Goal: Transaction & Acquisition: Purchase product/service

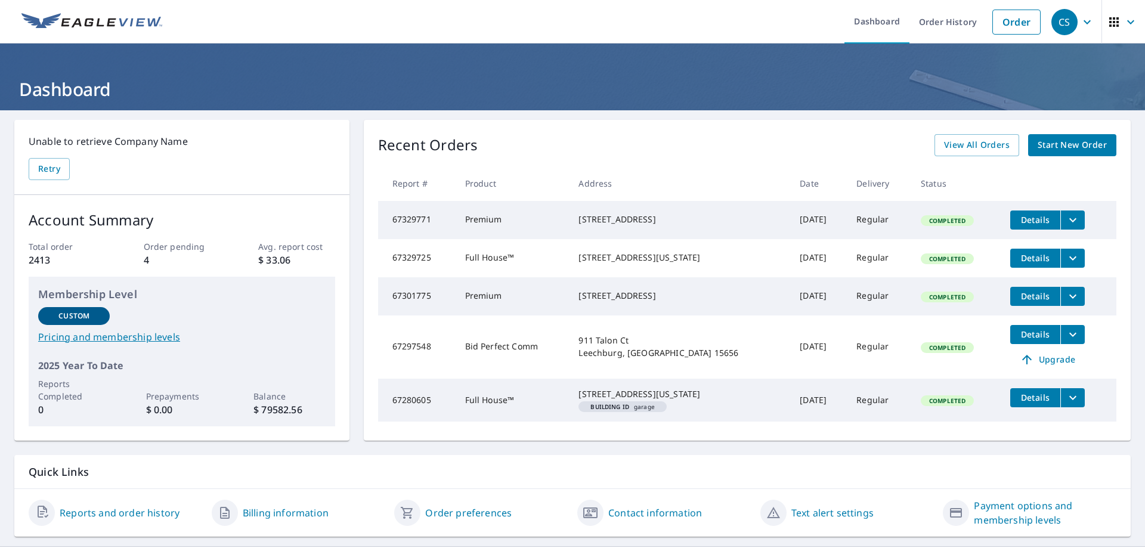
click at [1019, 17] on link "Order" at bounding box center [1016, 22] width 48 height 25
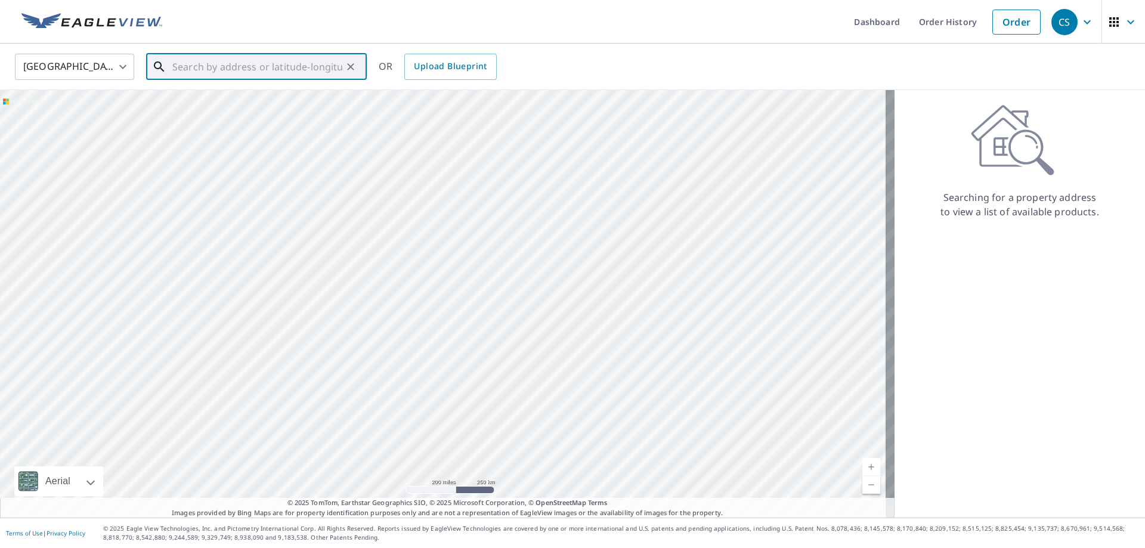
click at [283, 58] on input "text" at bounding box center [257, 66] width 170 height 33
click at [261, 98] on span "[STREET_ADDRESS]" at bounding box center [263, 101] width 187 height 14
type input "[STREET_ADDRESS][PERSON_NAME]"
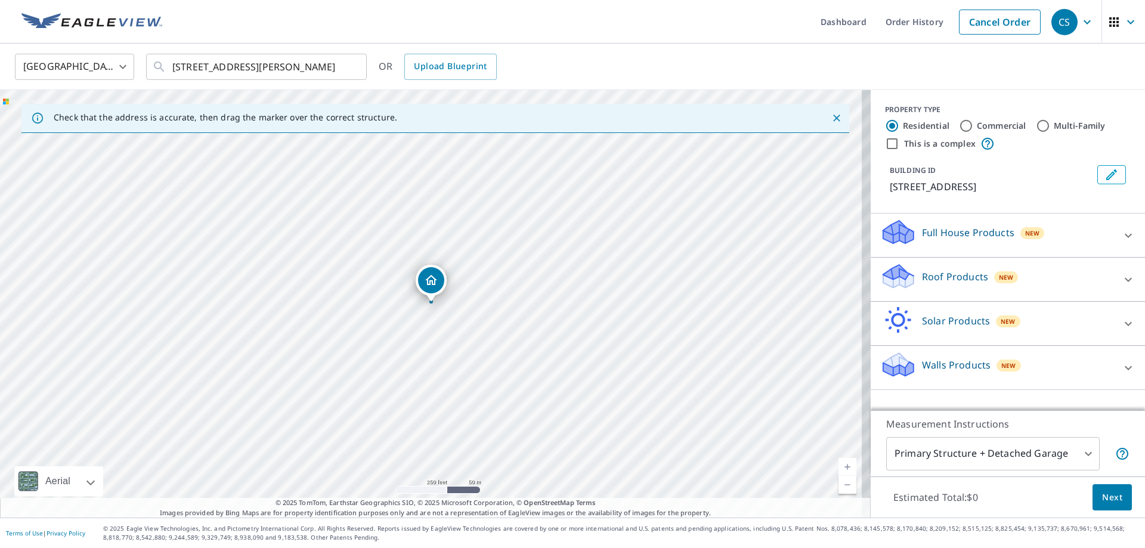
click at [926, 280] on p "Roof Products" at bounding box center [955, 277] width 66 height 14
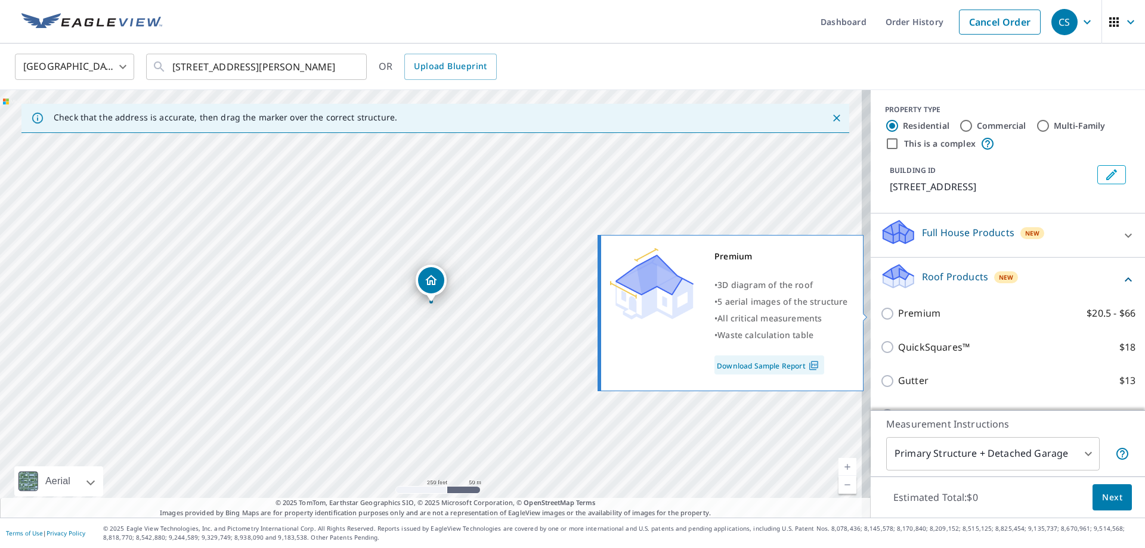
click at [880, 308] on input "Premium $20.5 - $66" at bounding box center [889, 313] width 18 height 14
checkbox input "true"
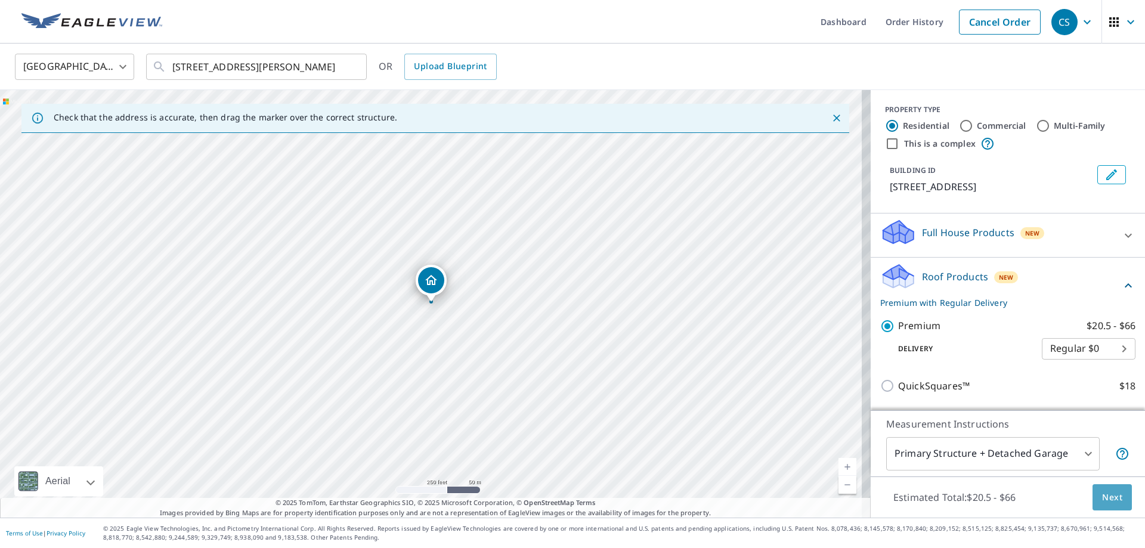
click at [1102, 500] on span "Next" at bounding box center [1112, 497] width 20 height 15
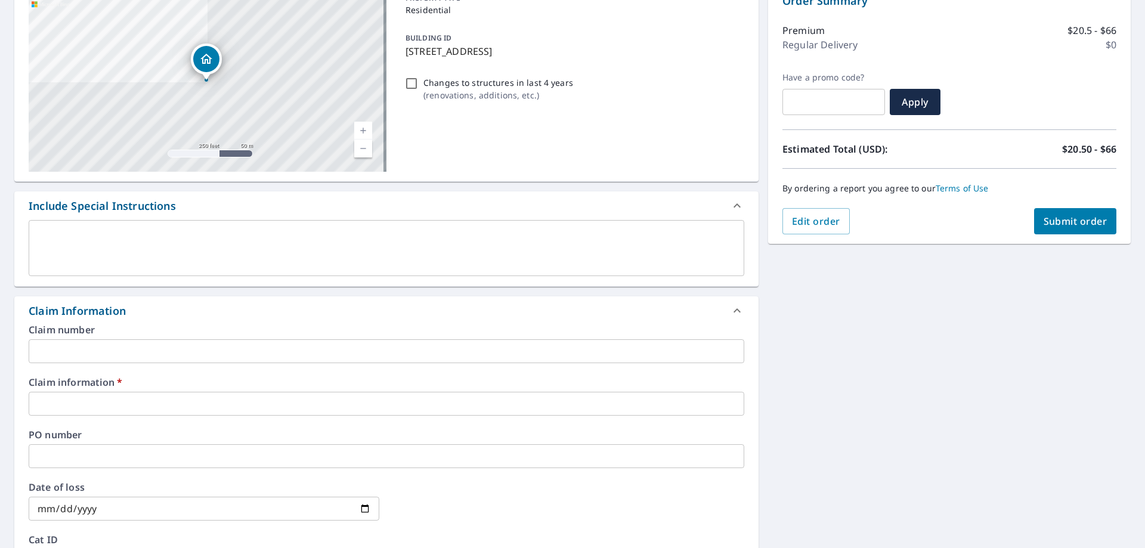
scroll to position [238, 0]
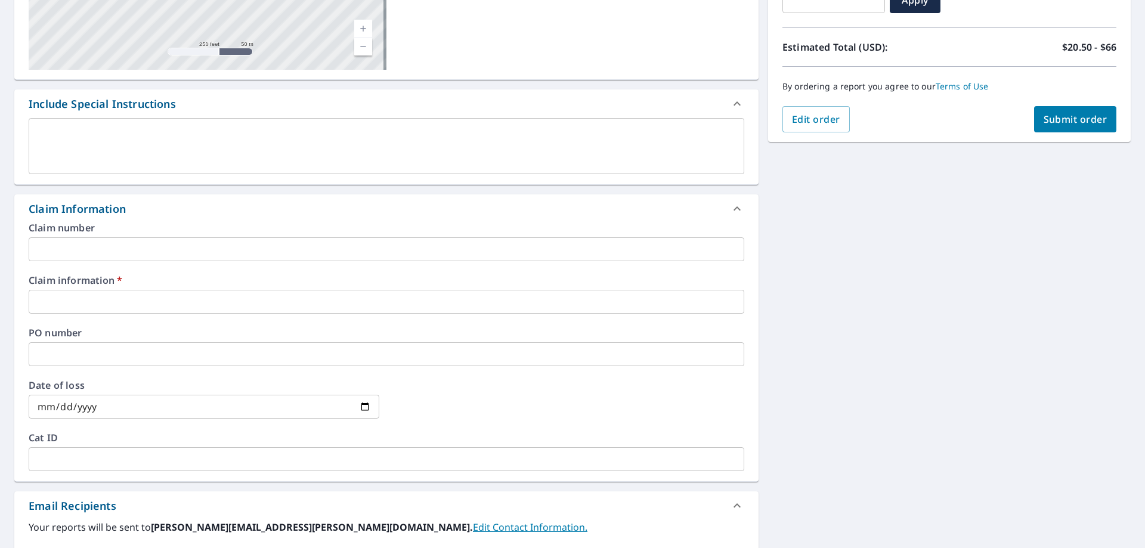
click at [424, 293] on input "text" at bounding box center [386, 302] width 715 height 24
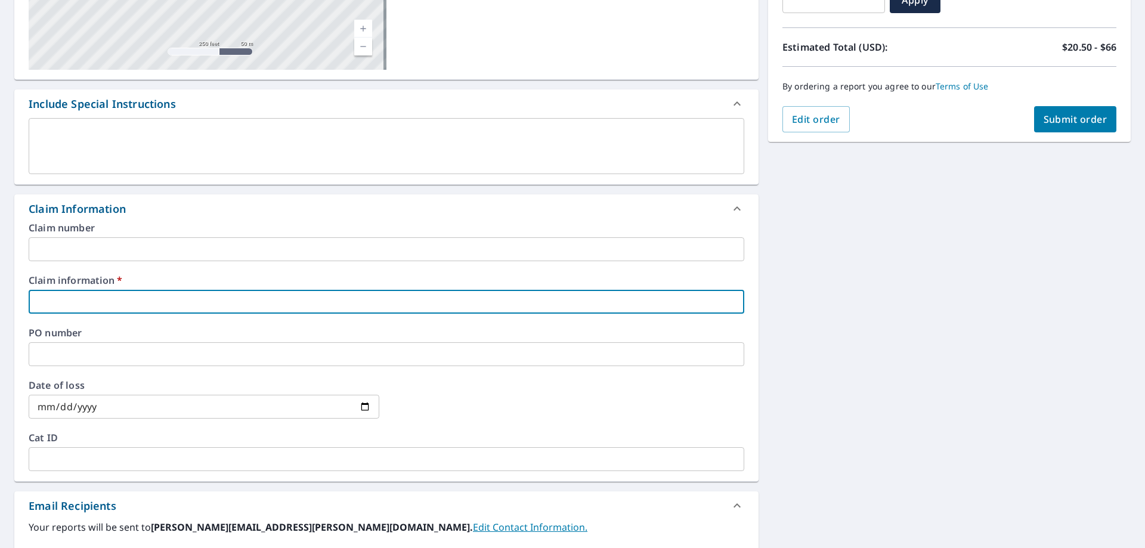
type input "a"
checkbox input "true"
type input "AFFORDABLE ROOFING"
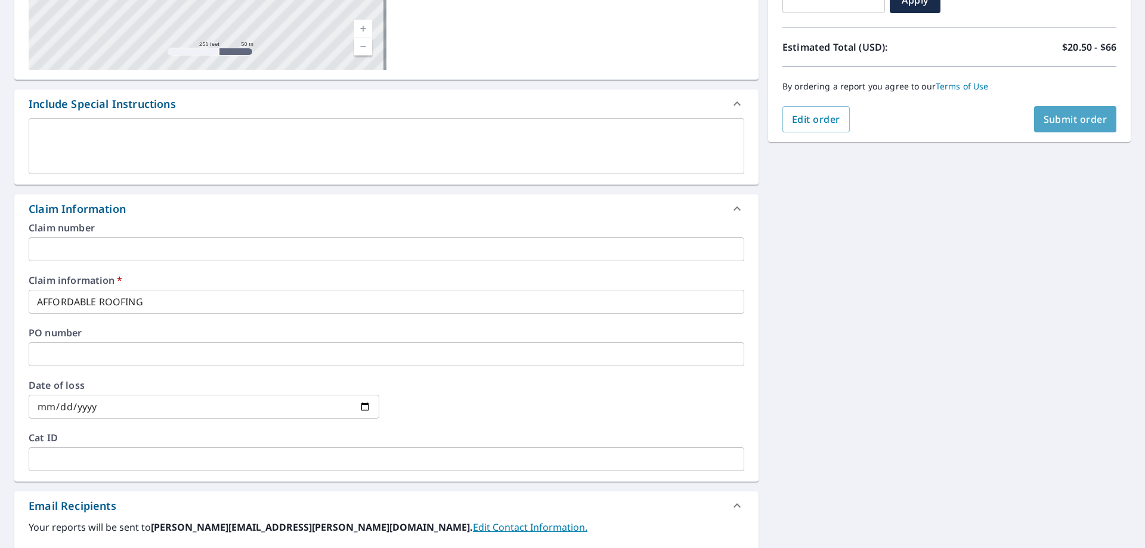
click at [1051, 125] on span "Submit order" at bounding box center [1075, 119] width 64 height 13
checkbox input "true"
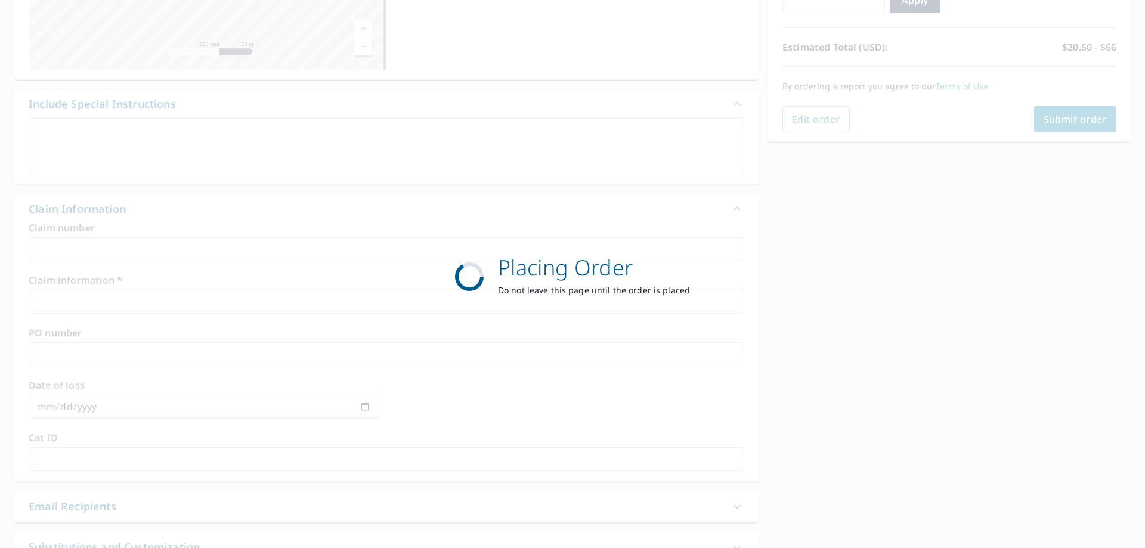
scroll to position [154, 0]
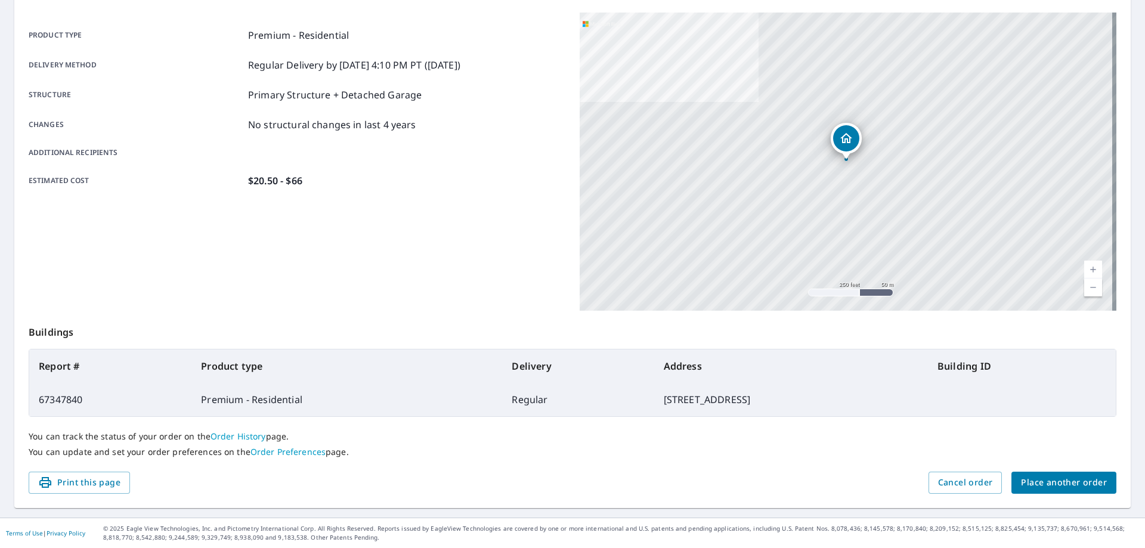
click at [1055, 482] on span "Place another order" at bounding box center [1064, 482] width 86 height 15
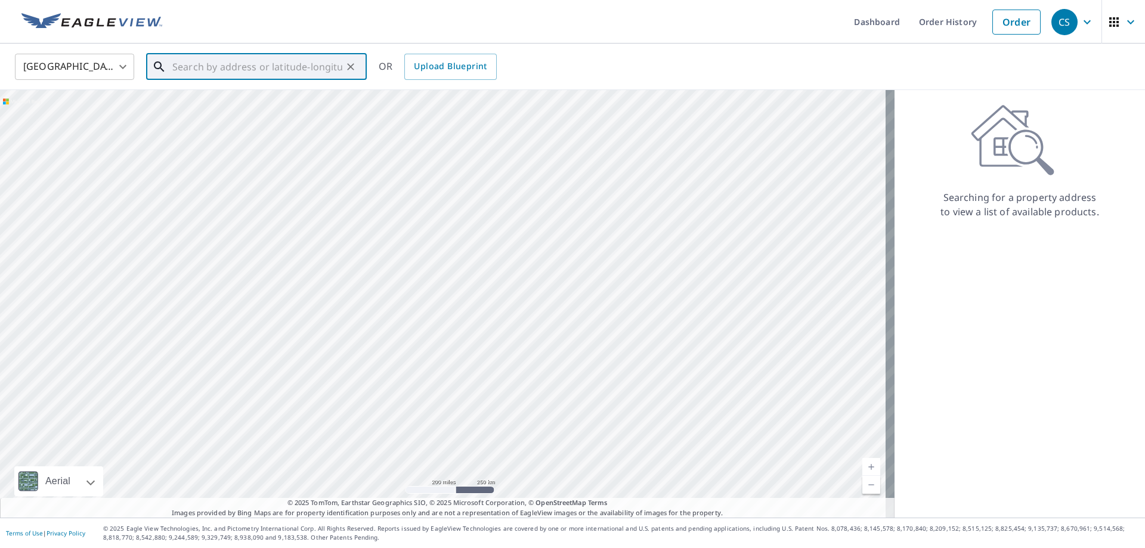
click at [264, 71] on input "text" at bounding box center [257, 66] width 170 height 33
click at [300, 111] on p "[GEOGRAPHIC_DATA]" at bounding box center [263, 115] width 187 height 12
type input "[STREET_ADDRESS][PERSON_NAME]"
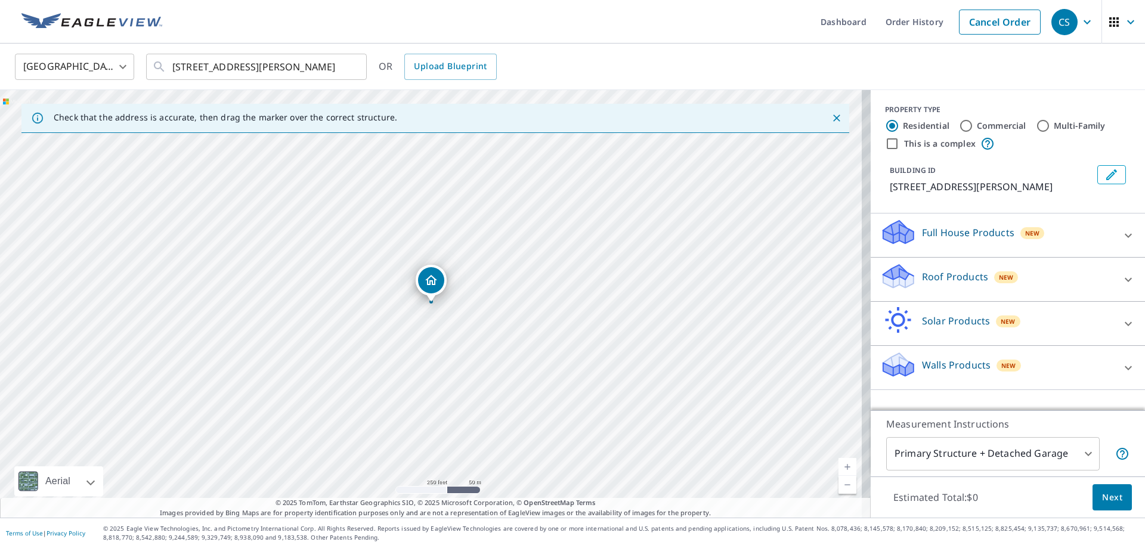
click at [896, 280] on icon at bounding box center [898, 272] width 30 height 15
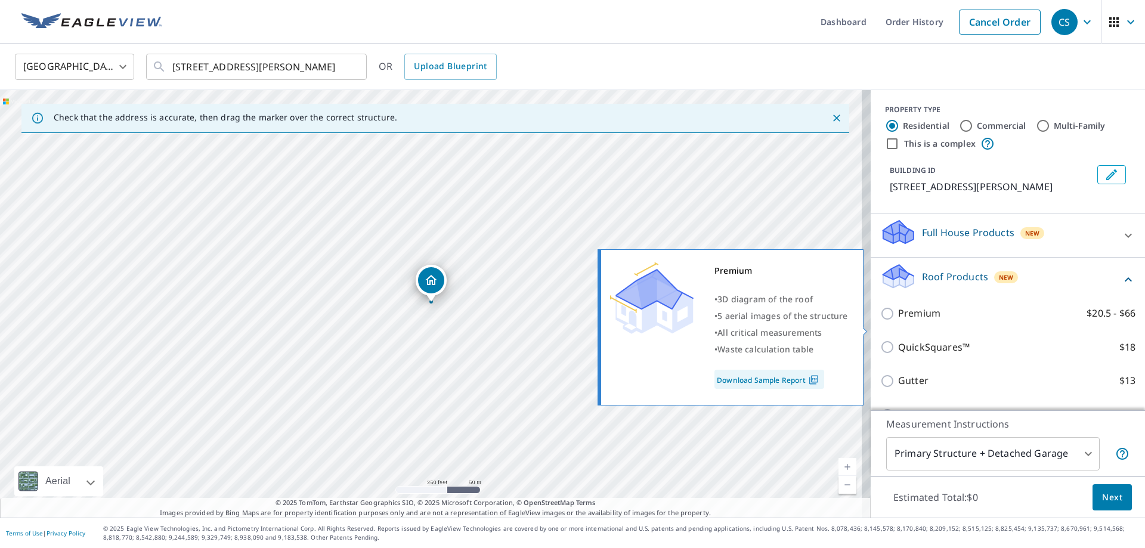
click at [880, 321] on input "Premium $20.5 - $66" at bounding box center [889, 313] width 18 height 14
checkbox input "true"
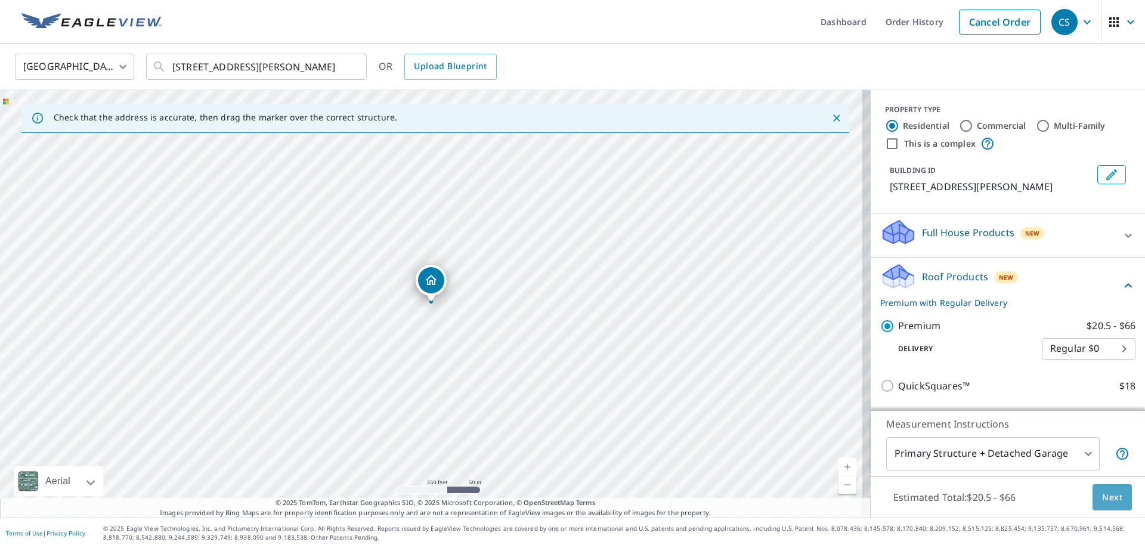
click at [1123, 490] on div "Estimated Total: $20.5 - $66 Next" at bounding box center [1008, 497] width 274 height 42
click at [1110, 495] on span "Next" at bounding box center [1112, 497] width 20 height 15
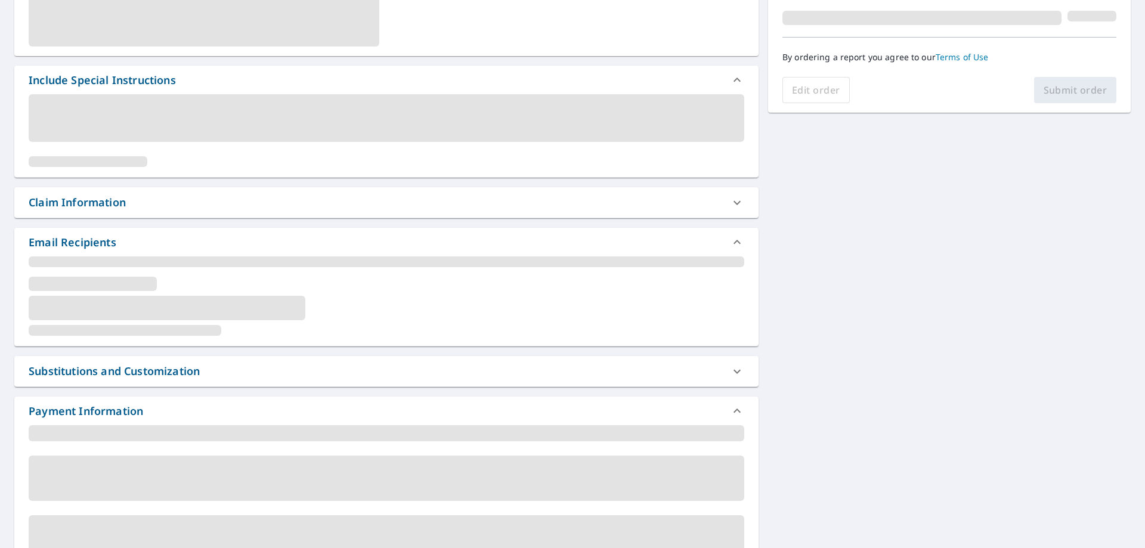
scroll to position [417, 0]
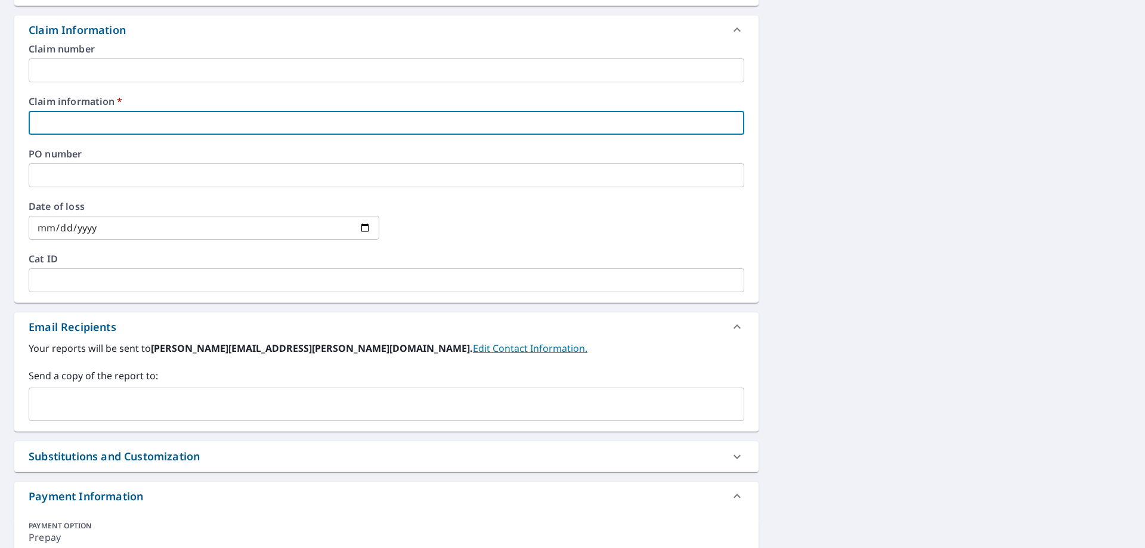
click at [332, 126] on input "text" at bounding box center [386, 123] width 715 height 24
type input "[PERSON_NAME]"
checkbox input "true"
click at [144, 417] on div "​" at bounding box center [386, 404] width 715 height 33
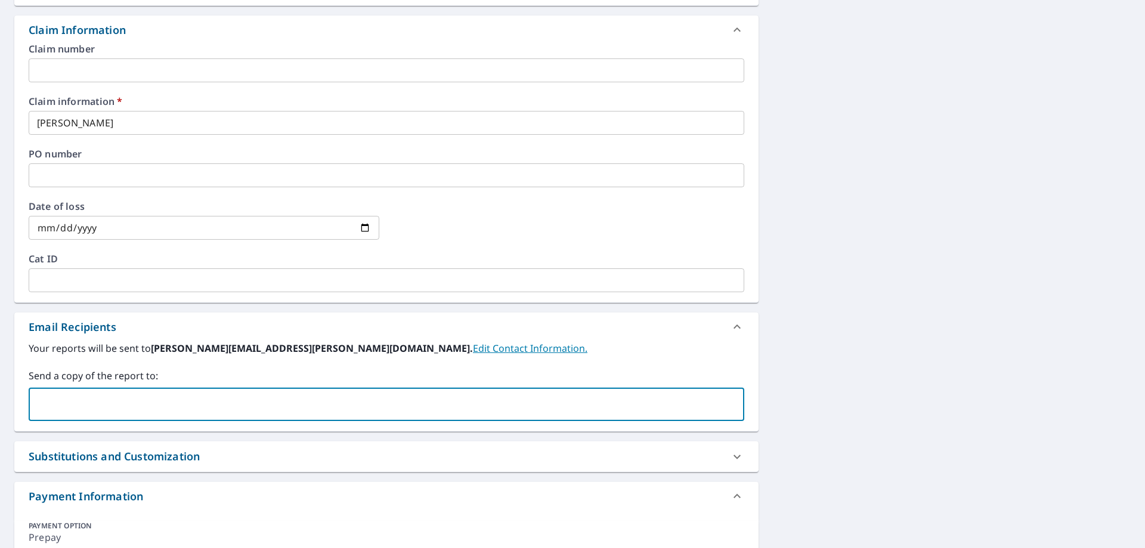
paste input "[EMAIL_ADDRESS][DOMAIN_NAME]"
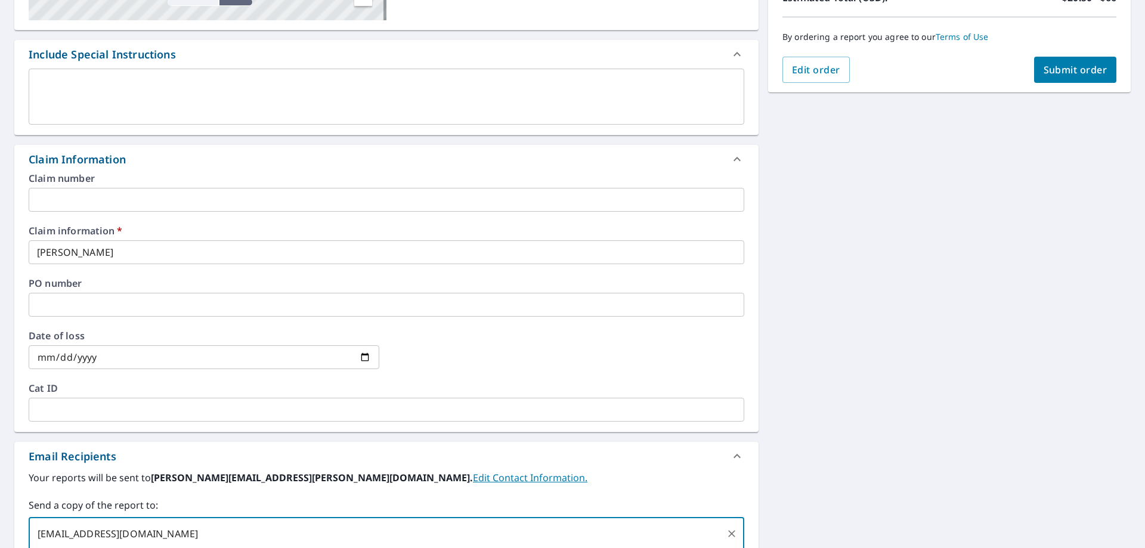
scroll to position [119, 0]
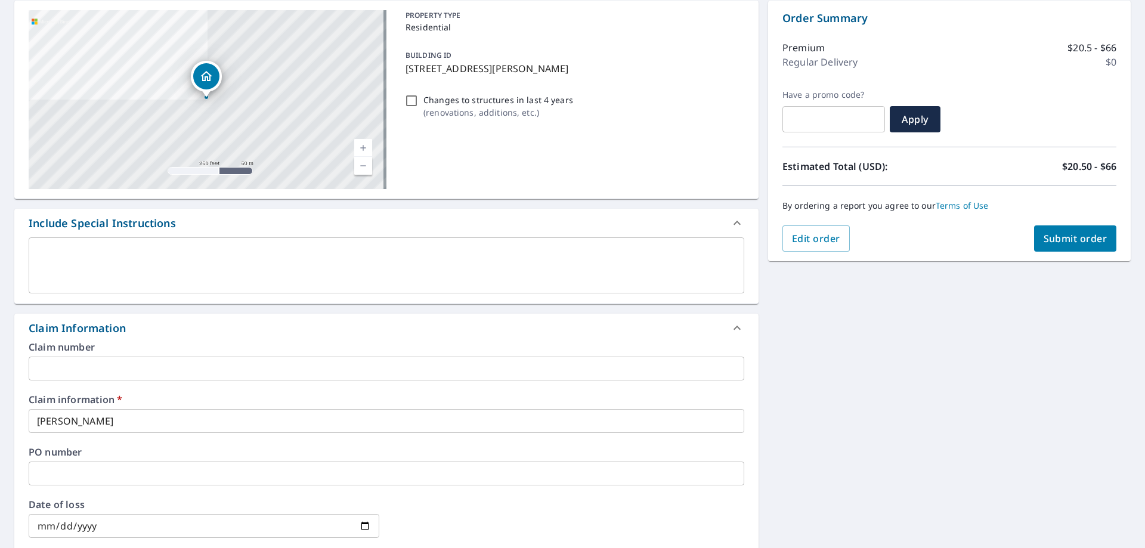
type input "[EMAIL_ADDRESS][DOMAIN_NAME]"
click at [1059, 232] on span "Submit order" at bounding box center [1075, 238] width 64 height 13
checkbox input "true"
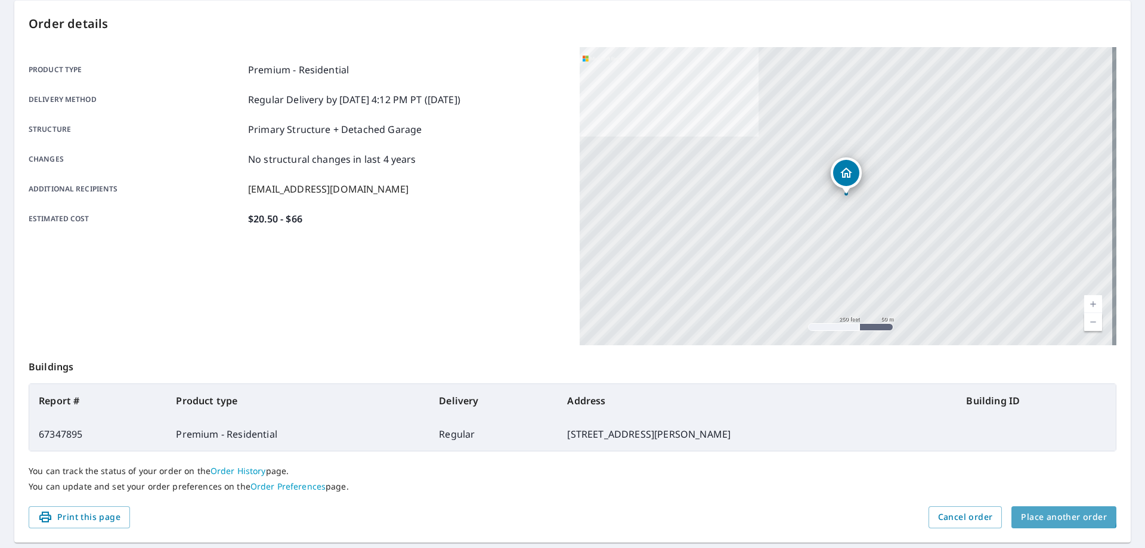
click at [1054, 514] on span "Place another order" at bounding box center [1064, 517] width 86 height 15
